Goal: Task Accomplishment & Management: Complete application form

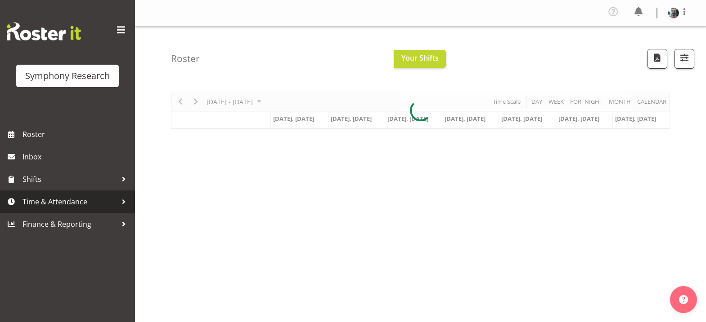
click at [91, 201] on span "Time & Attendance" at bounding box center [69, 201] width 94 height 13
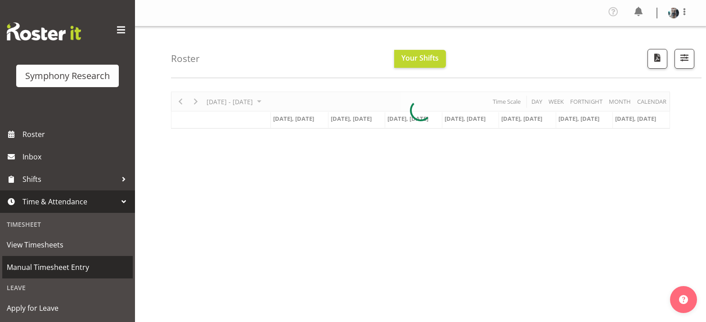
click at [67, 269] on span "Manual Timesheet Entry" at bounding box center [67, 267] width 121 height 13
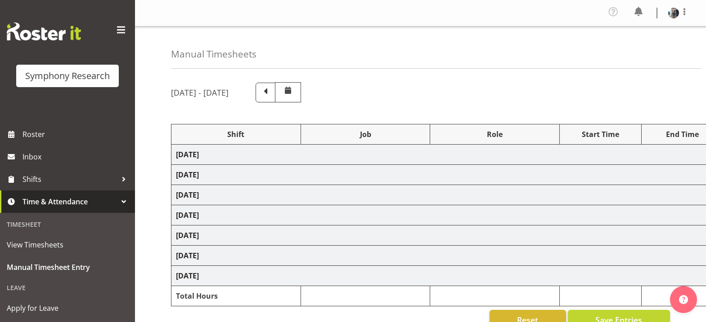
select select "48116"
select select "10527"
select select "47"
select select "56692"
select select "10499"
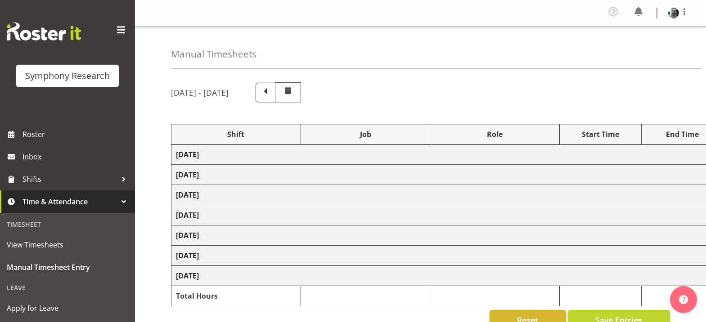
select select "47"
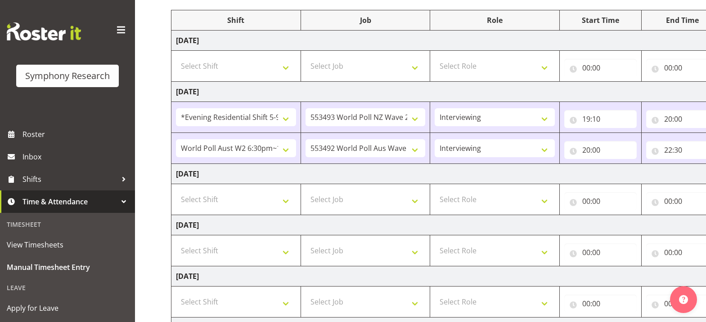
scroll to position [135, 0]
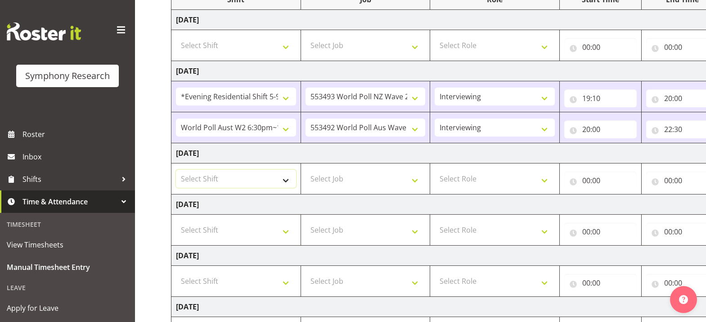
click at [286, 181] on select "Select Shift !!Weekend Residential (Roster IT Shift Label) *Business 9/10am ~ 4…" at bounding box center [236, 179] width 120 height 18
select select "48116"
click at [176, 170] on select "Select Shift !!Weekend Residential (Roster IT Shift Label) *Business 9/10am ~ 4…" at bounding box center [236, 179] width 120 height 18
click at [417, 179] on select "Select Job 550060 IF Admin 553492 World Poll Aus Wave 2 Main 2025 553493 World …" at bounding box center [365, 179] width 120 height 18
select select "10527"
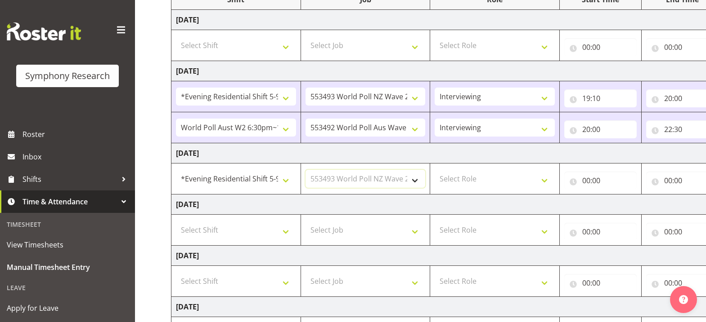
click at [305, 170] on select "Select Job 550060 IF Admin 553492 World Poll Aus Wave 2 Main 2025 553493 World …" at bounding box center [365, 179] width 120 height 18
click at [543, 182] on select "Select Role Briefing Interviewing" at bounding box center [494, 179] width 120 height 18
select select "47"
click at [434, 170] on select "Select Role Briefing Interviewing" at bounding box center [494, 179] width 120 height 18
click at [584, 181] on input "00:00" at bounding box center [600, 181] width 72 height 18
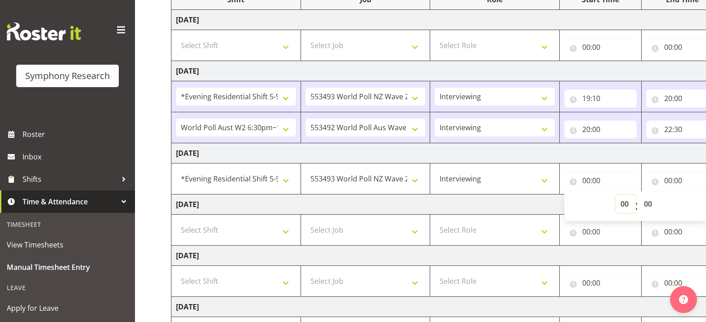
click at [620, 204] on select "00 01 02 03 04 05 06 07 08 09 10 11 12 13 14 15 16 17 18 19 20 21 22 23" at bounding box center [625, 204] width 20 height 18
select select "19"
click at [615, 195] on select "00 01 02 03 04 05 06 07 08 09 10 11 12 13 14 15 16 17 18 19 20 21 22 23" at bounding box center [625, 204] width 20 height 18
type input "19:00"
click at [647, 207] on select "00 01 02 03 04 05 06 07 08 09 10 11 12 13 14 15 16 17 18 19 20 21 22 23 24 25 2…" at bounding box center [649, 204] width 20 height 18
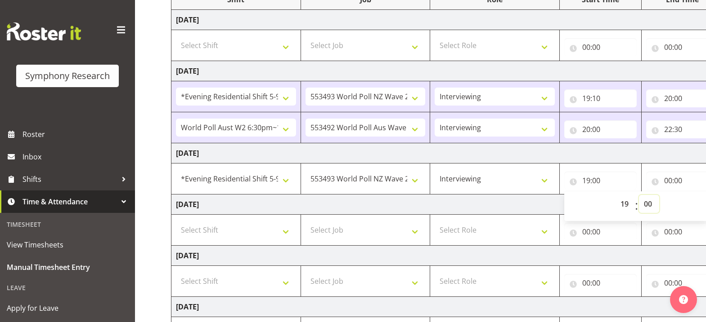
select select "4"
click at [639, 195] on select "00 01 02 03 04 05 06 07 08 09 10 11 12 13 14 15 16 17 18 19 20 21 22 23 24 25 2…" at bounding box center [649, 204] width 20 height 18
type input "19:04"
click at [668, 184] on input "00:00" at bounding box center [682, 181] width 72 height 18
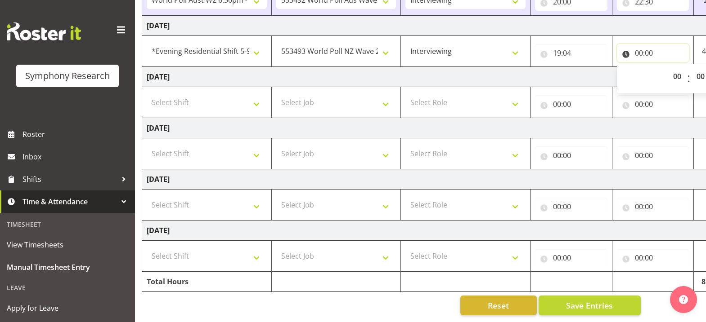
scroll to position [0, 95]
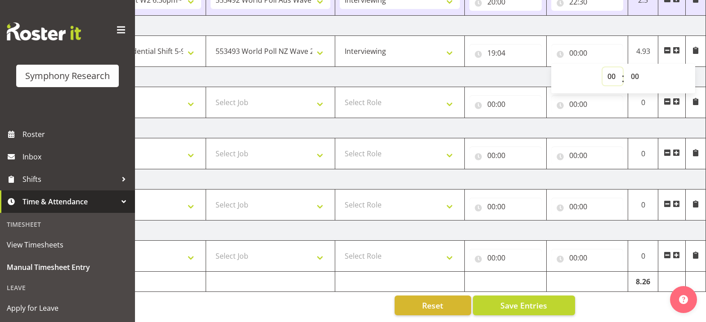
click at [612, 71] on select "00 01 02 03 04 05 06 07 08 09 10 11 12 13 14 15 16 17 18 19 20 21 22 23" at bounding box center [612, 76] width 20 height 18
select select "20"
click at [602, 67] on select "00 01 02 03 04 05 06 07 08 09 10 11 12 13 14 15 16 17 18 19 20 21 22 23" at bounding box center [612, 76] width 20 height 18
type input "20:00"
click at [677, 47] on span at bounding box center [675, 50] width 7 height 7
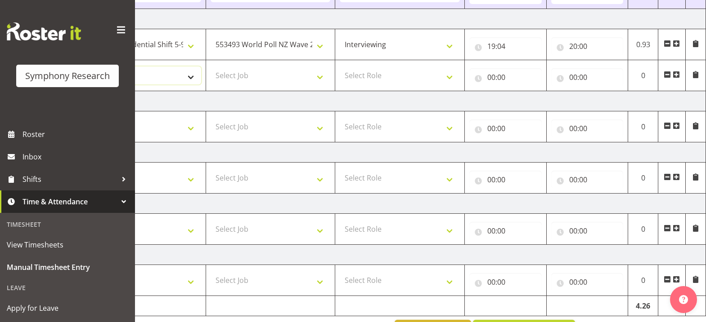
click at [191, 76] on select "Select Shift !!Weekend Residential (Roster IT Shift Label) *Business 9/10am ~ 4…" at bounding box center [141, 76] width 120 height 18
select select "56692"
click at [81, 67] on select "Select Shift !!Weekend Residential (Roster IT Shift Label) *Business 9/10am ~ 4…" at bounding box center [141, 76] width 120 height 18
click at [322, 77] on select "Select Job 550060 IF Admin 553492 World Poll Aus Wave 2 Main 2025 553493 World …" at bounding box center [270, 76] width 120 height 18
select select "10499"
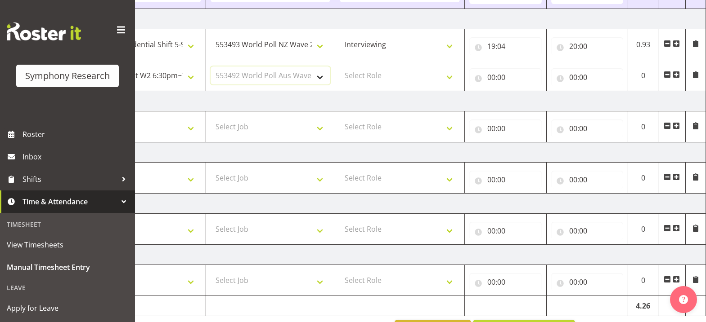
click at [210, 67] on select "Select Job 550060 IF Admin 553492 World Poll Aus Wave 2 Main 2025 553493 World …" at bounding box center [270, 76] width 120 height 18
click at [452, 79] on select "Select Role Briefing Interviewing" at bounding box center [400, 76] width 120 height 18
select select "47"
click at [340, 67] on select "Select Role Briefing Interviewing" at bounding box center [400, 76] width 120 height 18
click at [490, 79] on input "00:00" at bounding box center [505, 77] width 72 height 18
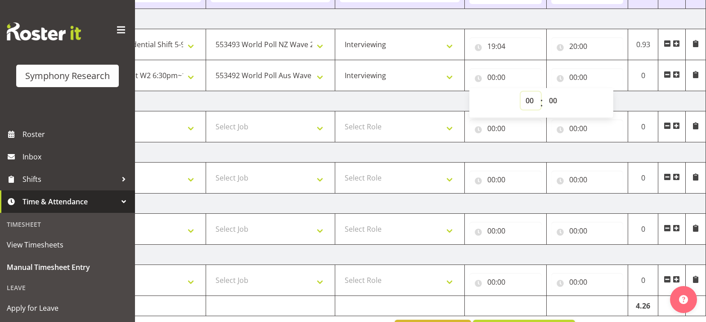
click at [529, 105] on select "00 01 02 03 04 05 06 07 08 09 10 11 12 13 14 15 16 17 18 19 20 21 22 23" at bounding box center [530, 101] width 20 height 18
select select "20"
click at [520, 92] on select "00 01 02 03 04 05 06 07 08 09 10 11 12 13 14 15 16 17 18 19 20 21 22 23" at bounding box center [530, 101] width 20 height 18
type input "20:00"
click at [574, 79] on input "00:00" at bounding box center [587, 77] width 72 height 18
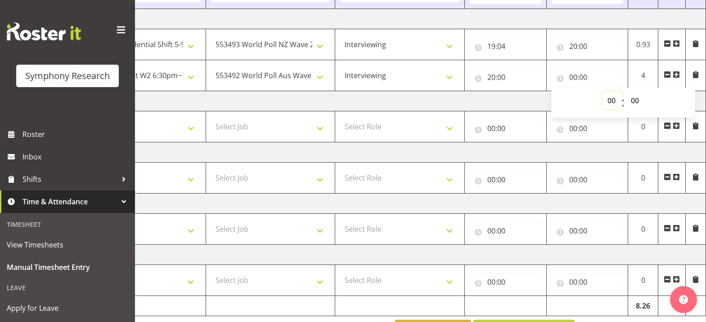
click at [612, 102] on select "00 01 02 03 04 05 06 07 08 09 10 11 12 13 14 15 16 17 18 19 20 21 22 23" at bounding box center [612, 101] width 20 height 18
select select "22"
click at [602, 92] on select "00 01 02 03 04 05 06 07 08 09 10 11 12 13 14 15 16 17 18 19 20 21 22 23" at bounding box center [612, 101] width 20 height 18
type input "22:00"
click at [633, 102] on select "00 01 02 03 04 05 06 07 08 09 10 11 12 13 14 15 16 17 18 19 20 21 22 23 24 25 2…" at bounding box center [636, 101] width 20 height 18
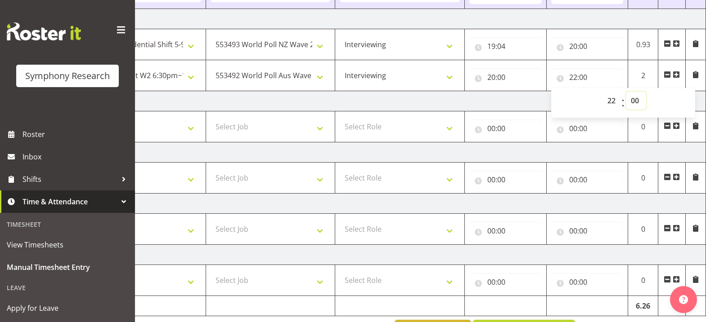
select select "38"
click at [626, 92] on select "00 01 02 03 04 05 06 07 08 09 10 11 12 13 14 15 16 17 18 19 20 21 22 23 24 25 2…" at bounding box center [636, 101] width 20 height 18
type input "22:38"
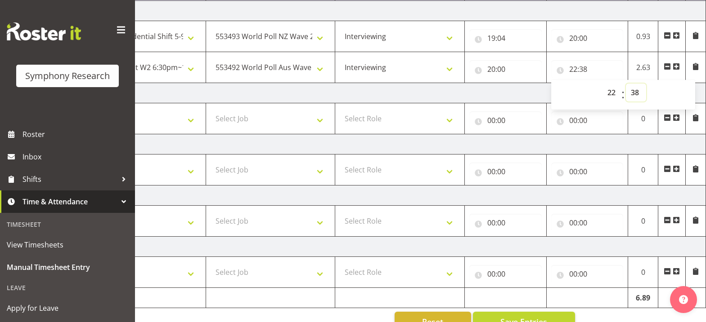
scroll to position [300, 0]
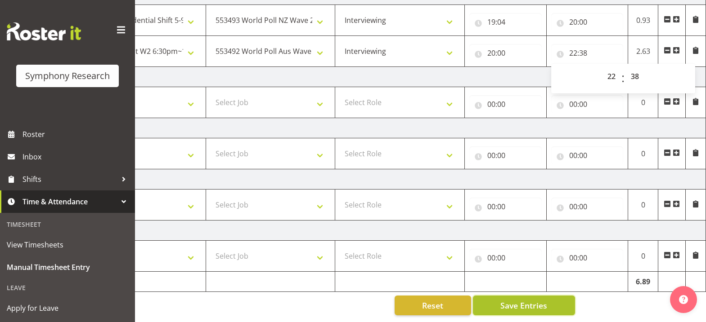
click at [531, 303] on span "Save Entries" at bounding box center [523, 306] width 47 height 12
